Goal: Transaction & Acquisition: Purchase product/service

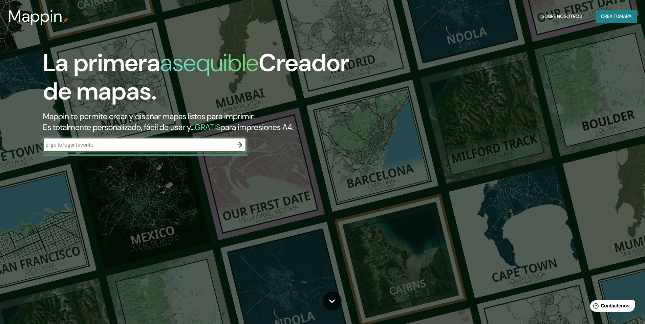
click at [239, 147] on icon "button" at bounding box center [239, 145] width 8 height 8
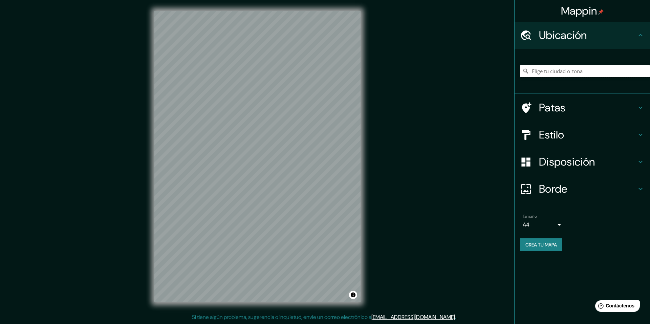
click at [567, 69] on input "Elige tu ciudad o zona" at bounding box center [585, 71] width 130 height 12
click at [534, 87] on div "[GEOGRAPHIC_DATA][PERSON_NAME], [GEOGRAPHIC_DATA], [GEOGRAPHIC_DATA] [GEOGRAPHI…" at bounding box center [585, 71] width 130 height 34
click at [528, 150] on div "Disposición" at bounding box center [583, 161] width 136 height 27
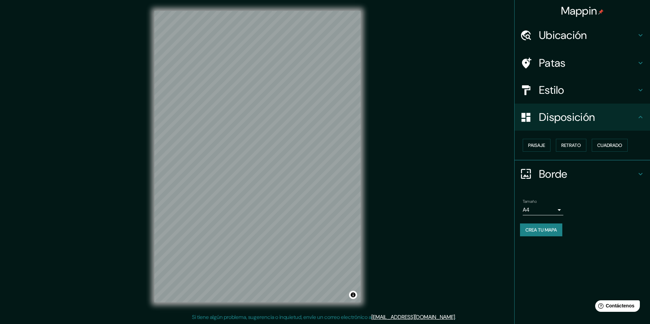
click at [569, 42] on font "Ubicación" at bounding box center [563, 35] width 48 height 14
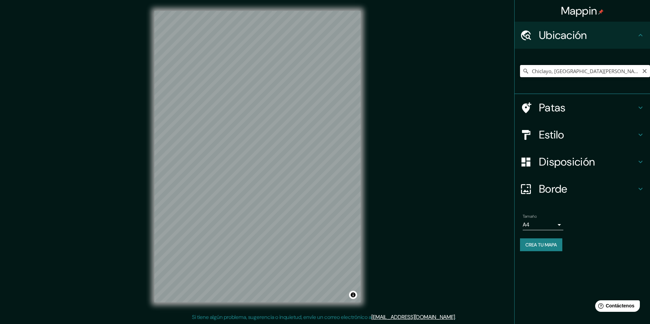
click at [566, 66] on input "Chiclayo, [GEOGRAPHIC_DATA][PERSON_NAME], [GEOGRAPHIC_DATA], [GEOGRAPHIC_DATA]" at bounding box center [585, 71] width 130 height 12
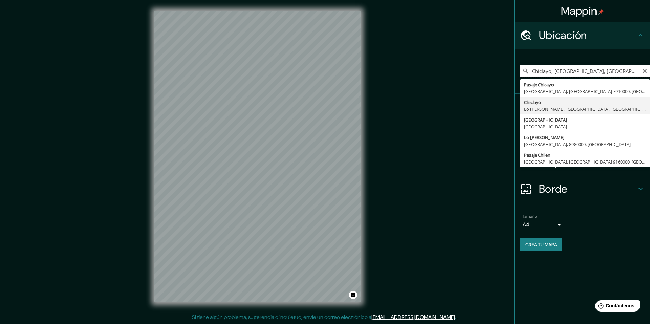
scroll to position [0, 54]
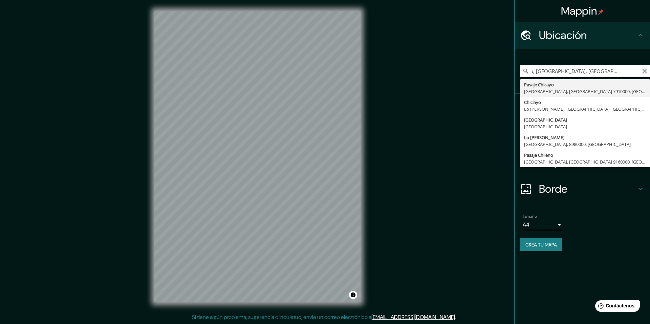
type input "Chiclayo, [GEOGRAPHIC_DATA], [GEOGRAPHIC_DATA]"
click at [645, 73] on icon "Claro" at bounding box center [644, 70] width 5 height 5
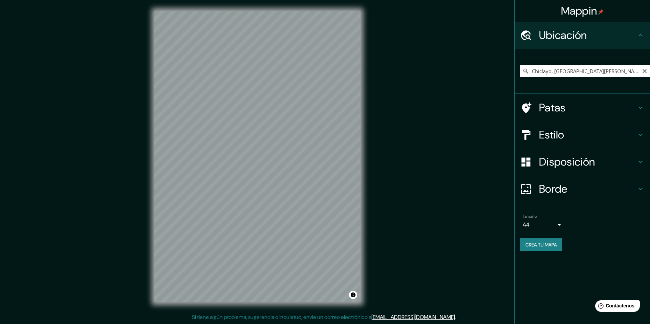
click at [375, 296] on div "Mappin [GEOGRAPHIC_DATA][PERSON_NAME], [GEOGRAPHIC_DATA] [GEOGRAPHIC_DATA][PERS…" at bounding box center [325, 162] width 650 height 324
click at [395, 126] on div "Mappin [GEOGRAPHIC_DATA][PERSON_NAME], [GEOGRAPHIC_DATA] [GEOGRAPHIC_DATA][PERS…" at bounding box center [325, 162] width 650 height 324
click at [257, 97] on div at bounding box center [257, 96] width 5 height 5
click at [253, 95] on div at bounding box center [253, 92] width 5 height 5
click at [255, 95] on div at bounding box center [256, 92] width 5 height 5
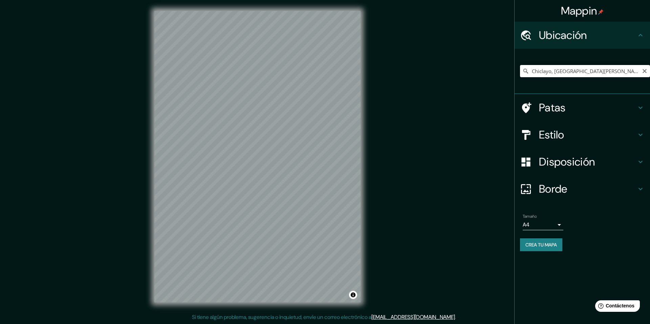
click at [376, 129] on div "Mappin [GEOGRAPHIC_DATA][PERSON_NAME], [GEOGRAPHIC_DATA] [GEOGRAPHIC_DATA][PERS…" at bounding box center [325, 162] width 650 height 324
click at [379, 189] on div "Mappin [GEOGRAPHIC_DATA][PERSON_NAME], [GEOGRAPHIC_DATA] [GEOGRAPHIC_DATA][PERS…" at bounding box center [325, 162] width 650 height 324
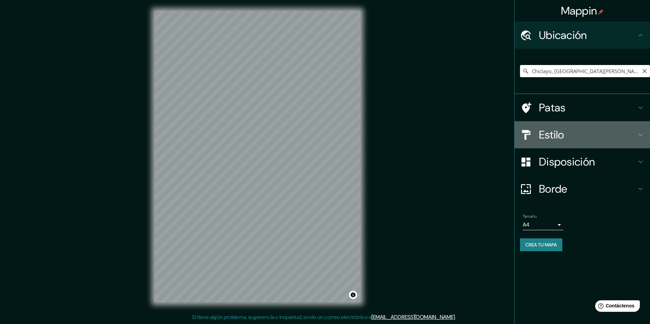
click at [555, 131] on font "Estilo" at bounding box center [551, 135] width 25 height 14
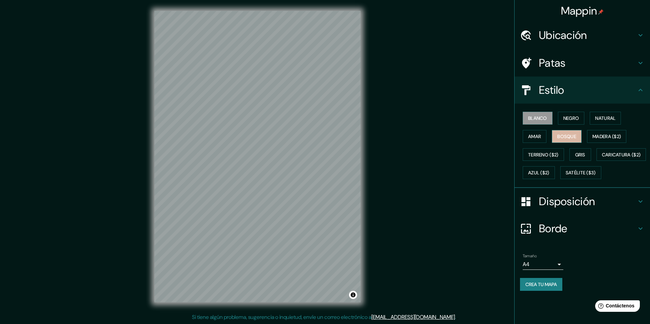
click at [574, 138] on font "Bosque" at bounding box center [567, 136] width 19 height 6
click at [551, 155] on font "Terreno ($2)" at bounding box center [544, 155] width 30 height 6
click at [582, 155] on font "Gris" at bounding box center [581, 155] width 10 height 6
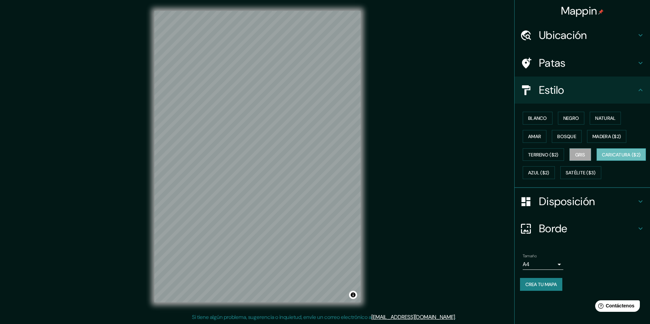
click at [602, 158] on font "Caricatura ($2)" at bounding box center [621, 155] width 39 height 6
click at [573, 37] on font "Ubicación" at bounding box center [563, 35] width 48 height 14
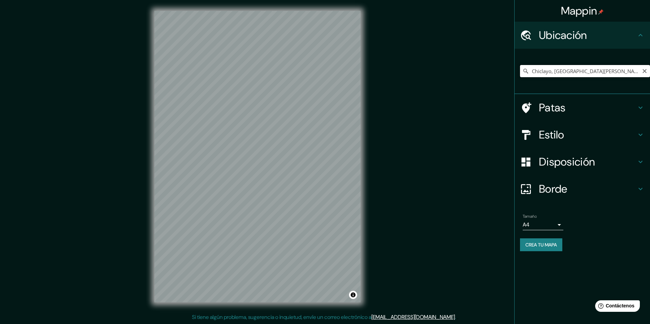
click at [632, 71] on input "Chiclayo, [GEOGRAPHIC_DATA][PERSON_NAME], [GEOGRAPHIC_DATA], [GEOGRAPHIC_DATA]" at bounding box center [585, 71] width 130 height 12
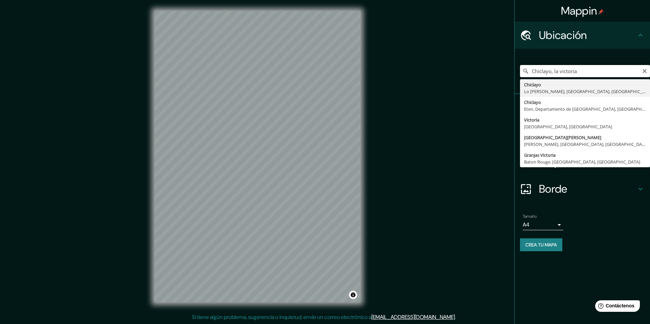
type input "Chiclayo, [GEOGRAPHIC_DATA][PERSON_NAME], [GEOGRAPHIC_DATA], [GEOGRAPHIC_DATA]"
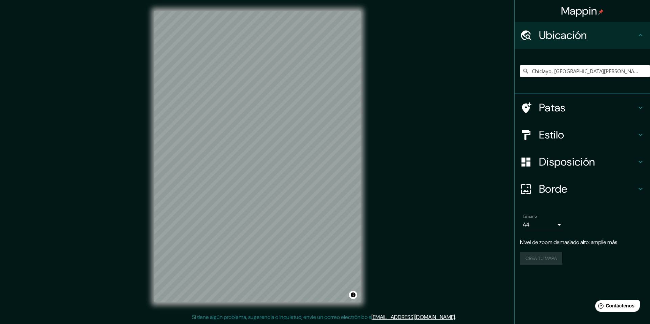
click at [594, 77] on div "[GEOGRAPHIC_DATA][PERSON_NAME], [GEOGRAPHIC_DATA], [GEOGRAPHIC_DATA] [GEOGRAPHI…" at bounding box center [585, 71] width 130 height 34
click at [591, 72] on input "Chiclayo, [GEOGRAPHIC_DATA][PERSON_NAME], [GEOGRAPHIC_DATA], [GEOGRAPHIC_DATA]" at bounding box center [585, 71] width 130 height 12
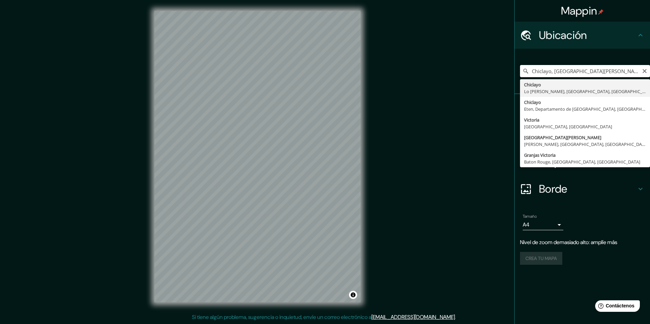
click at [591, 72] on input "Chiclayo, [GEOGRAPHIC_DATA][PERSON_NAME], [GEOGRAPHIC_DATA], [GEOGRAPHIC_DATA]" at bounding box center [585, 71] width 130 height 12
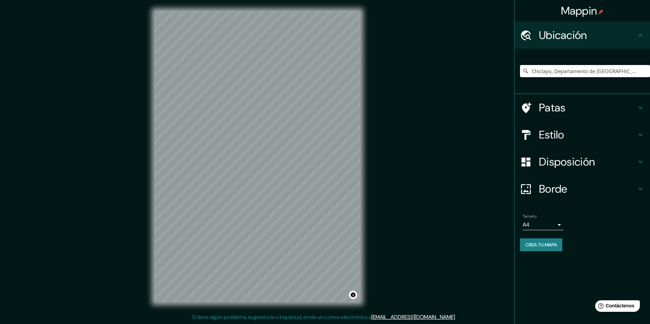
type input "Chiclayo, Departamento de [GEOGRAPHIC_DATA], [GEOGRAPHIC_DATA]"
click at [579, 131] on h4 "Estilo" at bounding box center [588, 135] width 98 height 14
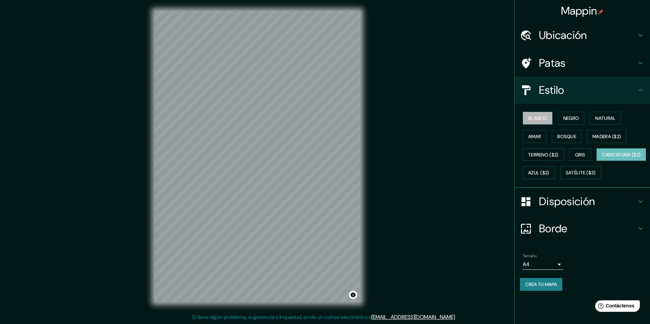
click at [538, 121] on font "Blanco" at bounding box center [538, 118] width 19 height 6
click at [457, 81] on div "Mappin Ubicación Chiclayo, [GEOGRAPHIC_DATA], [GEOGRAPHIC_DATA] [GEOGRAPHIC_DAT…" at bounding box center [325, 162] width 650 height 324
